Goal: Task Accomplishment & Management: Use online tool/utility

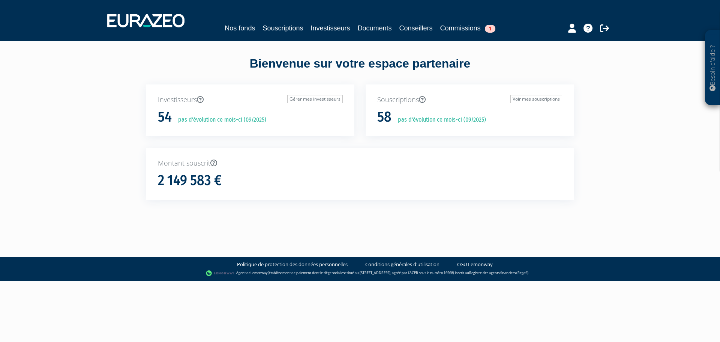
click at [471, 18] on div "Nos fonds Souscriptions Investisseurs Documents Conseillers Commissions 1" at bounding box center [360, 21] width 517 height 28
click at [469, 27] on link "Commissions 1" at bounding box center [467, 28] width 55 height 11
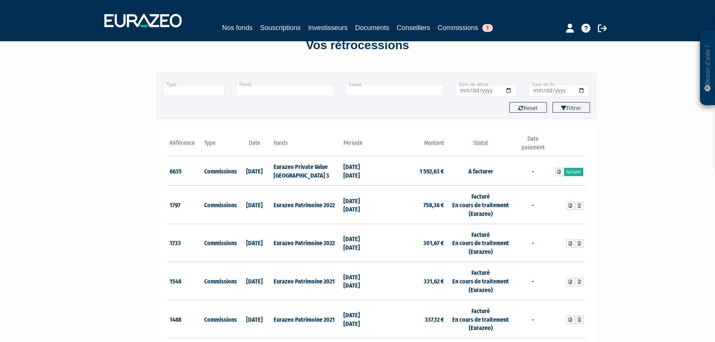
scroll to position [38, 0]
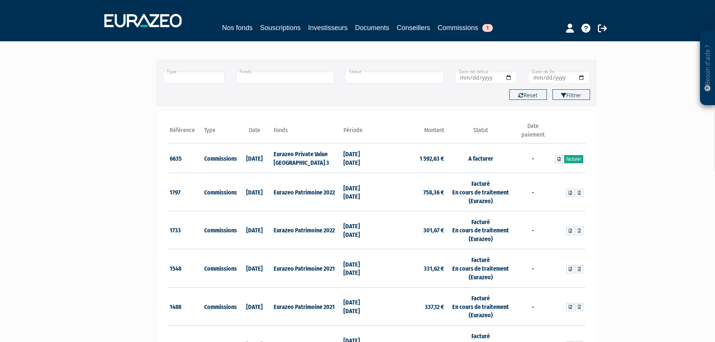
click at [571, 159] on link "Facturer" at bounding box center [573, 159] width 19 height 8
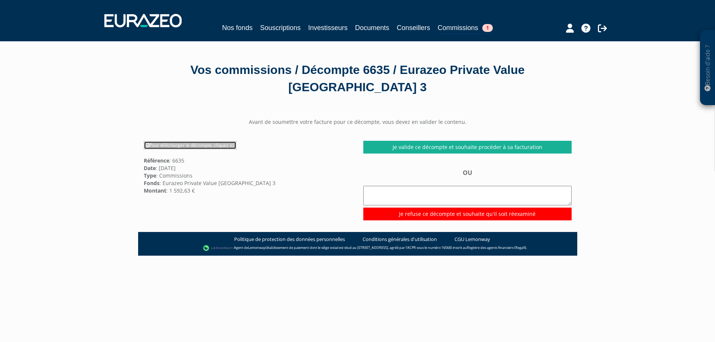
click at [222, 146] on link "Pour télécharger le décompte, cliquez ici" at bounding box center [190, 145] width 93 height 8
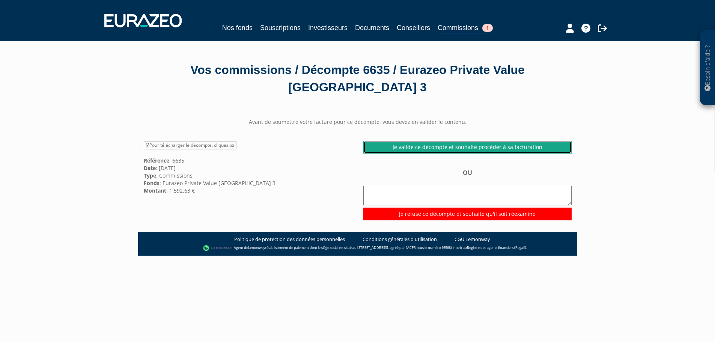
click at [461, 146] on link "Je valide ce décompte et souhaite procéder à sa facturation" at bounding box center [467, 147] width 208 height 13
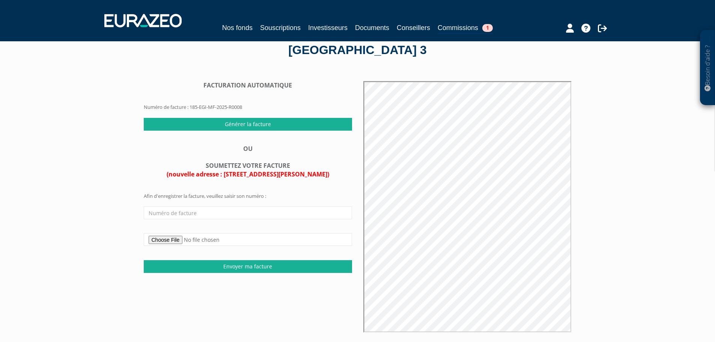
scroll to position [38, 0]
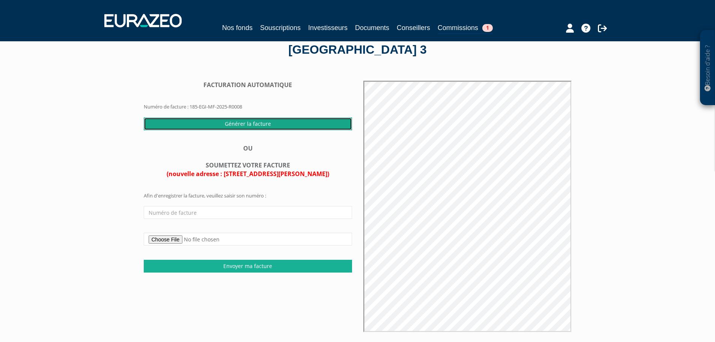
click at [261, 122] on input "Générer la facture" at bounding box center [248, 123] width 208 height 13
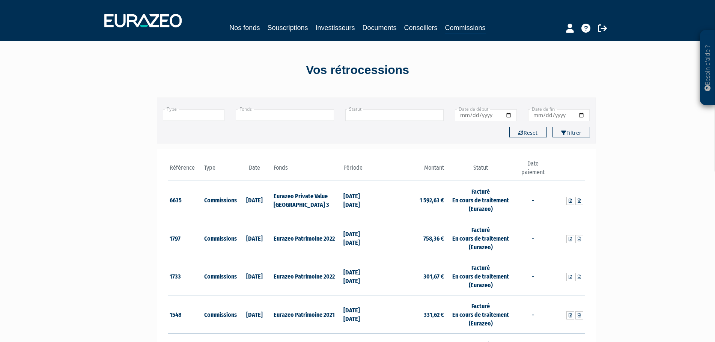
click at [362, 119] on input "text" at bounding box center [394, 115] width 98 height 12
click at [367, 152] on li "Facturé - Payé" at bounding box center [394, 153] width 98 height 9
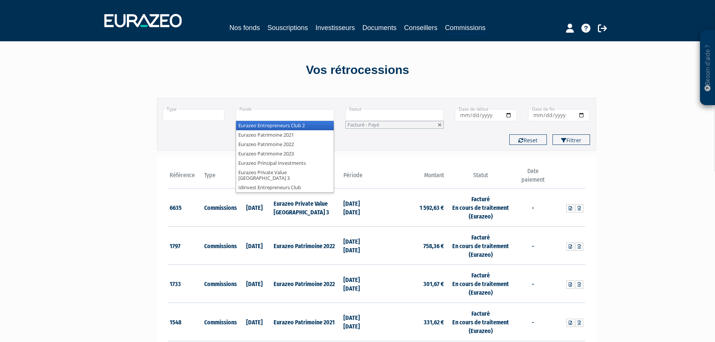
click at [282, 114] on input "text" at bounding box center [285, 115] width 98 height 12
type input "+"
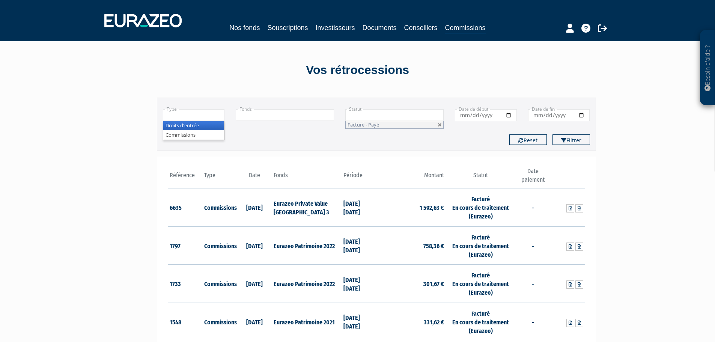
click at [192, 112] on input "text" at bounding box center [194, 115] width 62 height 12
type input "+"
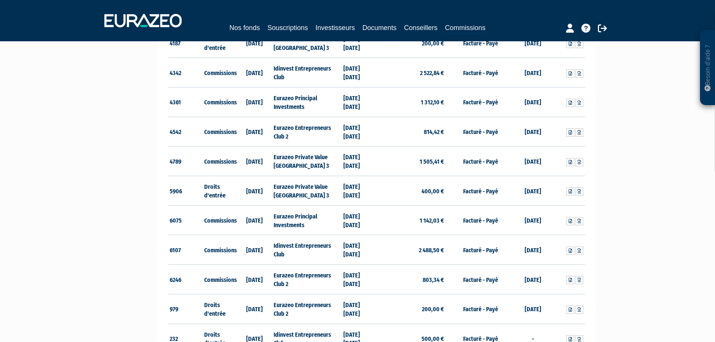
scroll to position [807, 0]
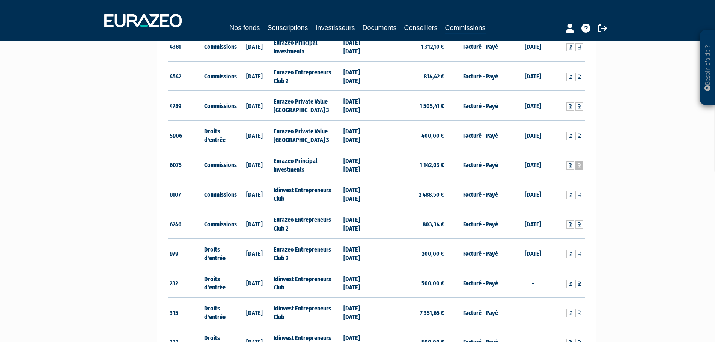
click at [577, 166] on link at bounding box center [579, 165] width 8 height 8
click at [95, 179] on div "Besoin d'aide ? × J'ai besoin d'aide Si vous avez une question à propos du fonc…" at bounding box center [357, 21] width 715 height 1657
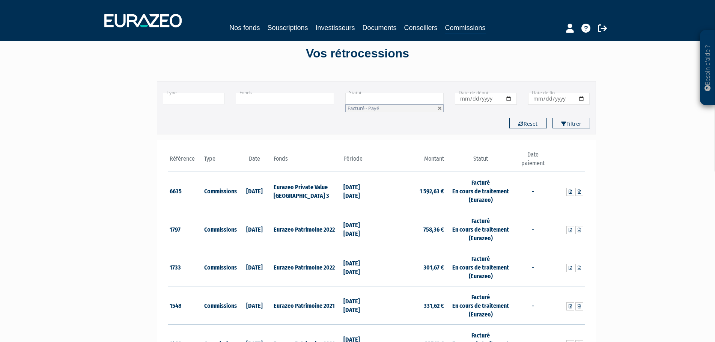
scroll to position [0, 0]
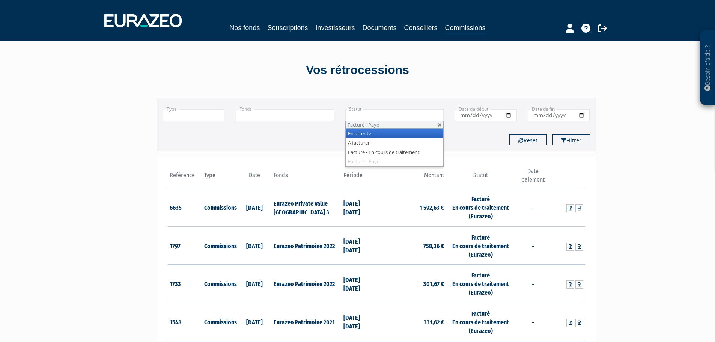
click at [373, 125] on span "Facturé - Payé" at bounding box center [363, 124] width 32 height 7
click at [441, 126] on link at bounding box center [439, 125] width 5 height 5
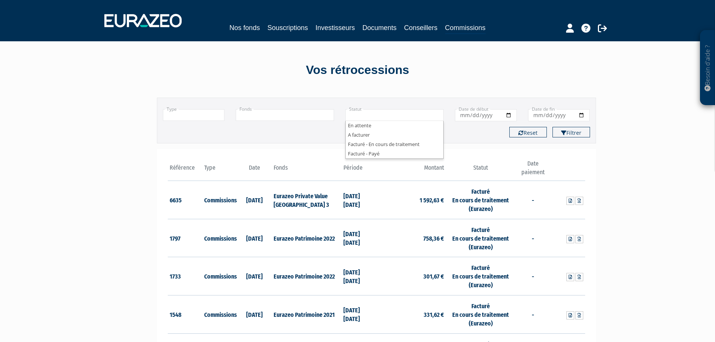
type input "+"
click at [471, 130] on div "Filtrer Reset" at bounding box center [376, 132] width 438 height 11
click at [530, 131] on button "Reset" at bounding box center [528, 132] width 38 height 11
type input "+"
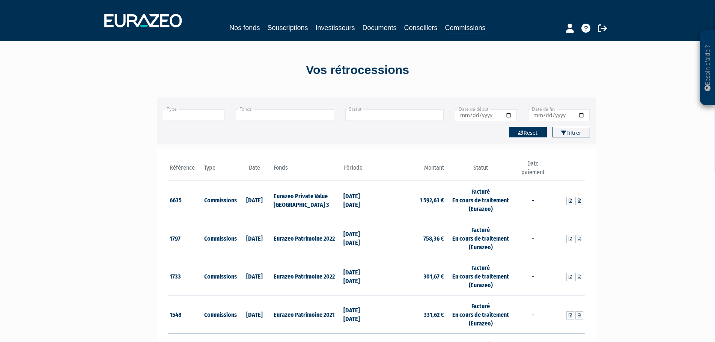
type input "+"
click at [356, 116] on input "text" at bounding box center [394, 115] width 98 height 12
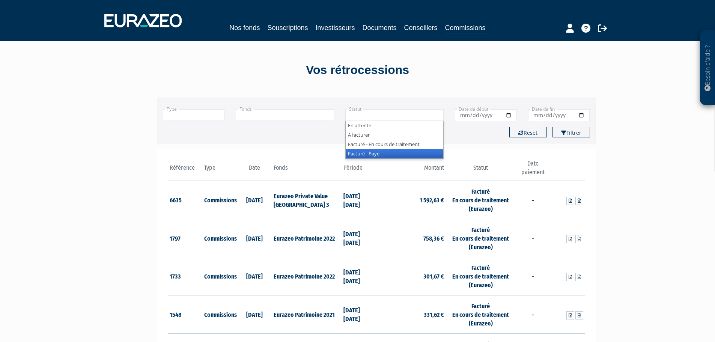
click at [364, 153] on li "Facturé - Payé" at bounding box center [394, 153] width 98 height 9
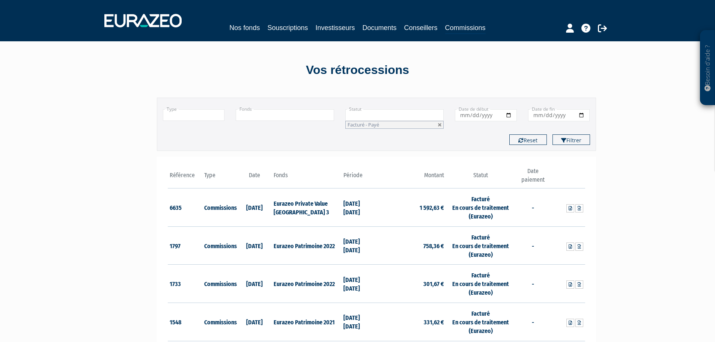
click at [427, 140] on div "Filtrer Reset" at bounding box center [376, 139] width 438 height 11
click at [541, 140] on button "Reset" at bounding box center [528, 139] width 38 height 11
type input "+"
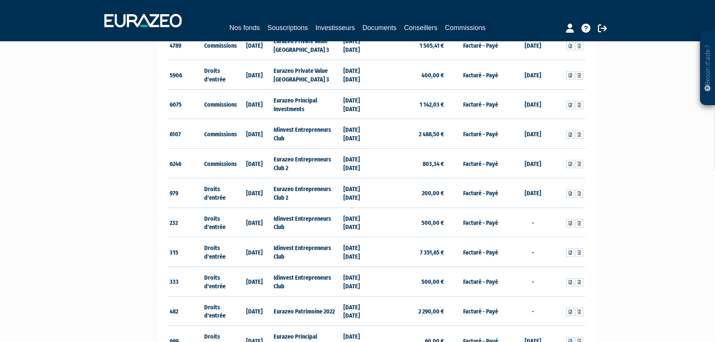
scroll to position [788, 0]
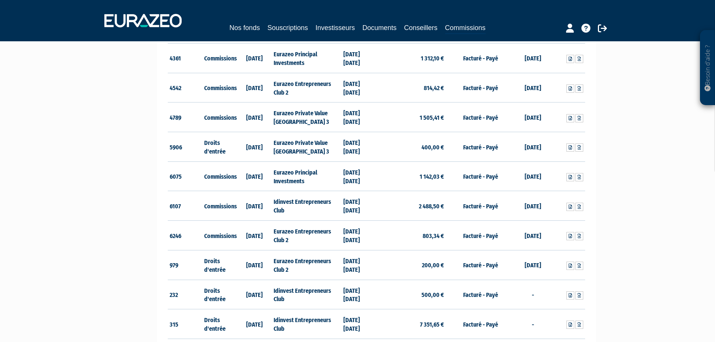
click at [658, 211] on div "Besoin d'aide ? × J'ai besoin d'aide Si vous avez une question à propos du fonc…" at bounding box center [357, 37] width 715 height 1650
click at [578, 207] on icon at bounding box center [578, 206] width 3 height 5
click at [579, 236] on icon at bounding box center [578, 236] width 3 height 5
